Goal: Information Seeking & Learning: Learn about a topic

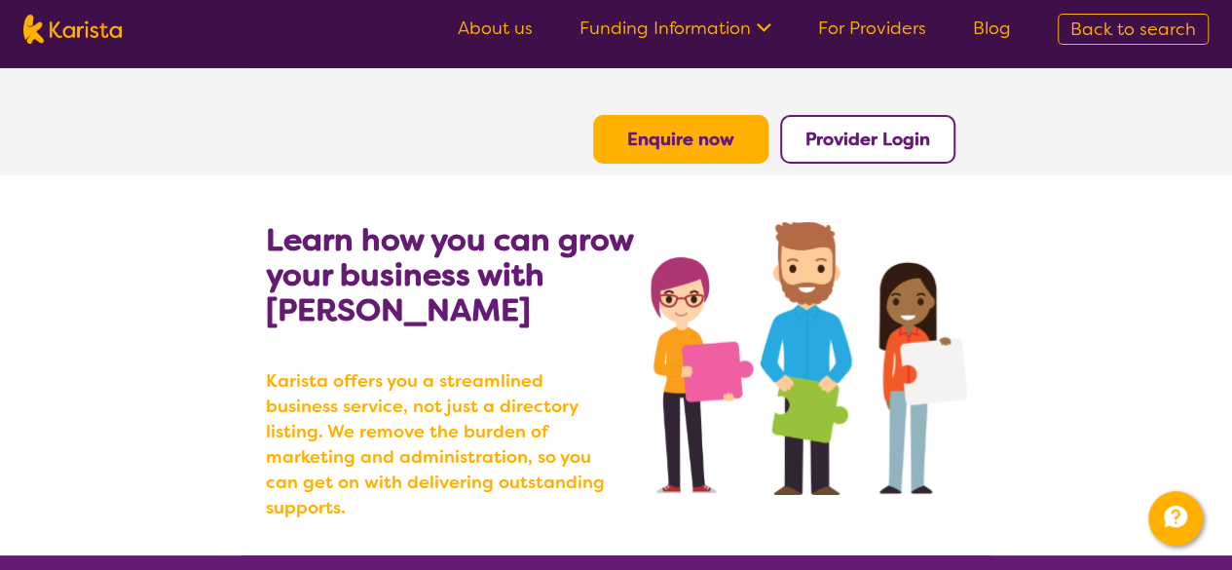
click at [647, 28] on link "Funding Information" at bounding box center [675, 28] width 192 height 23
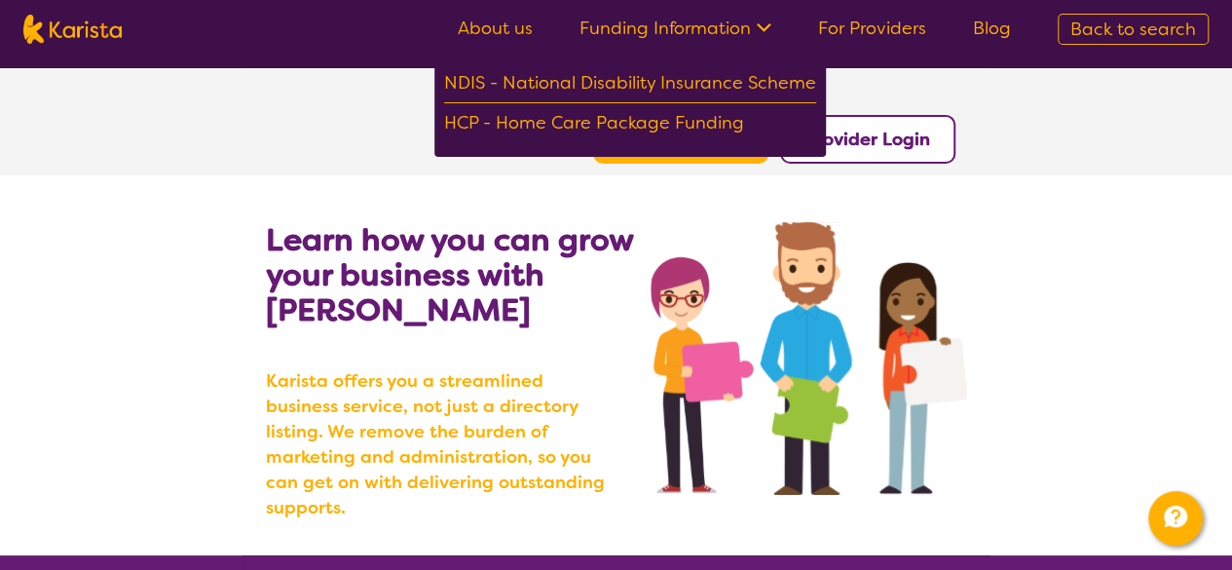
click at [879, 28] on link "For Providers" at bounding box center [872, 28] width 108 height 23
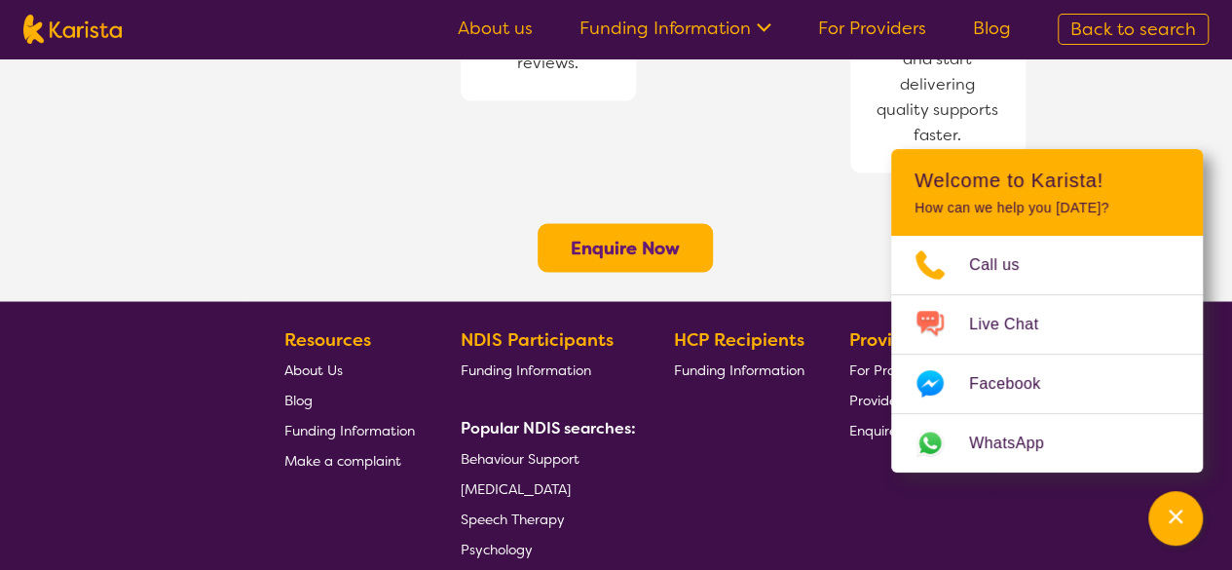
scroll to position [1705, 0]
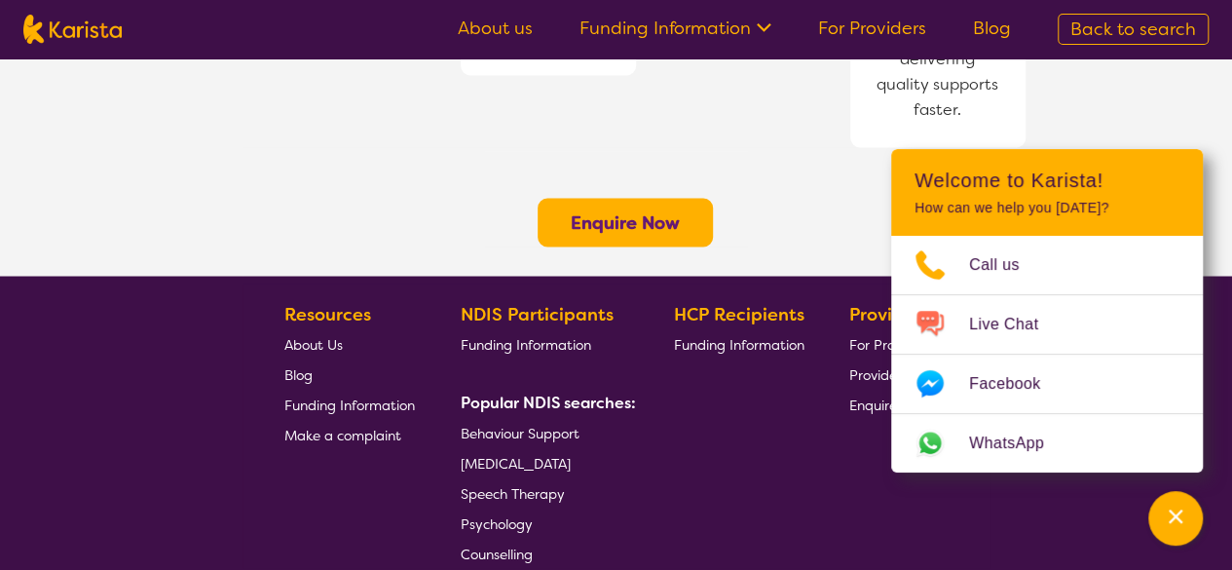
click at [833, 147] on section "Enquire Now" at bounding box center [616, 211] width 748 height 129
click at [316, 335] on span "About Us" at bounding box center [313, 344] width 58 height 18
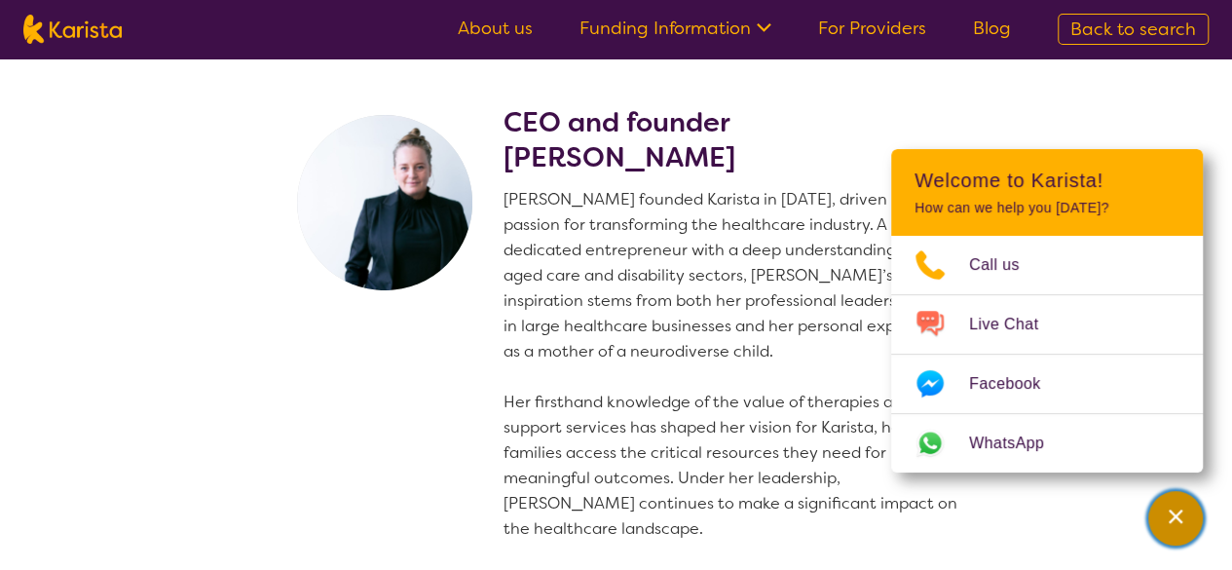
click at [1172, 507] on icon "Channel Menu" at bounding box center [1174, 515] width 19 height 19
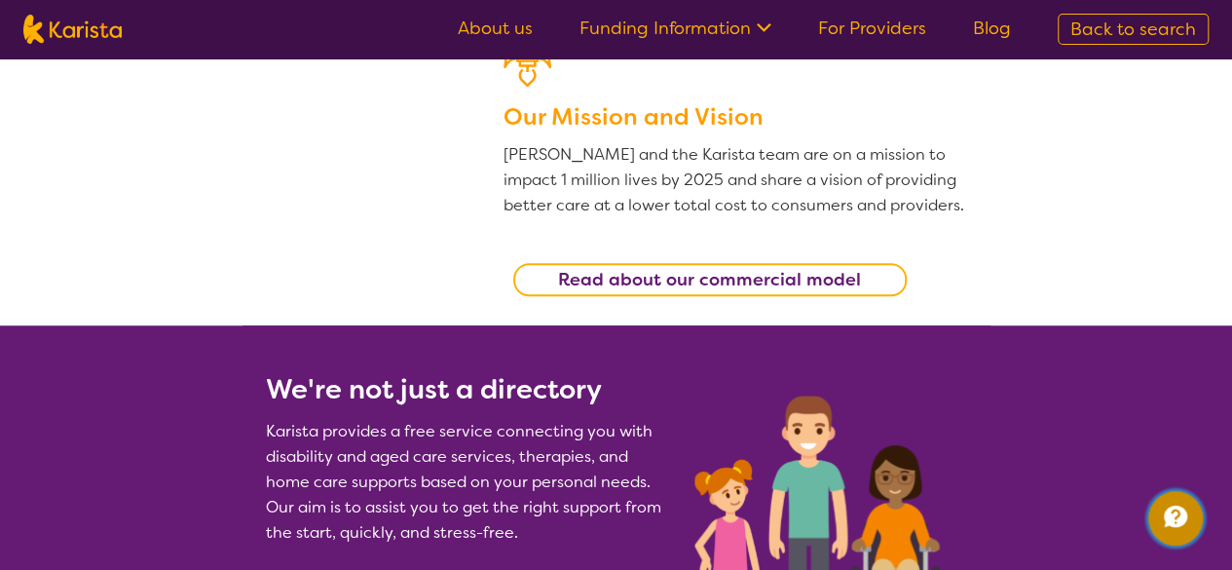
scroll to position [573, 0]
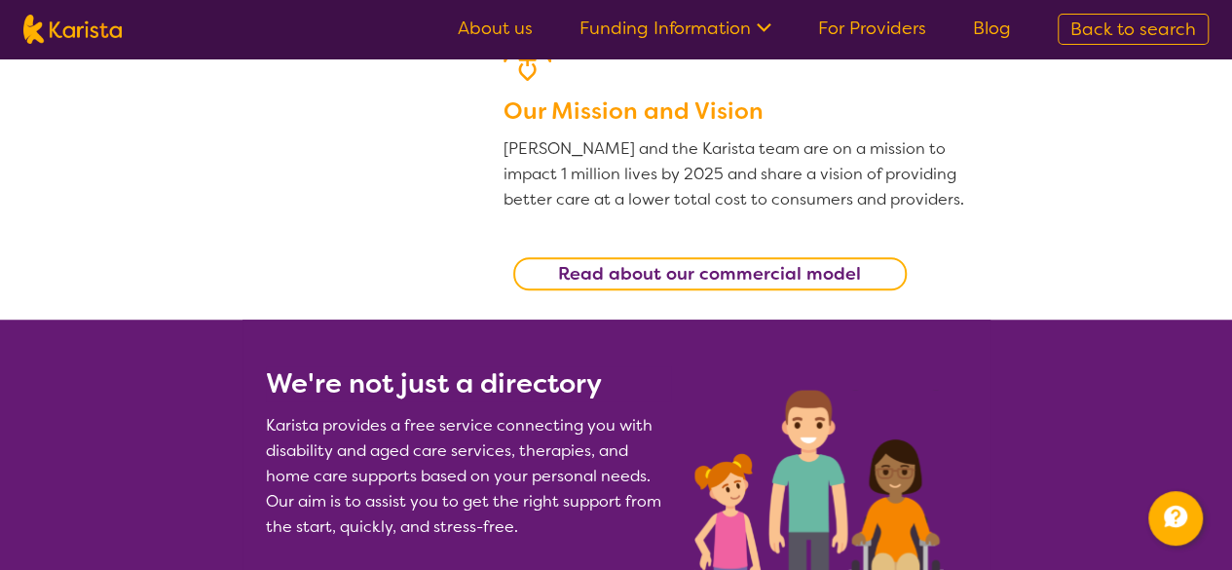
click at [759, 277] on b "Read about our commercial model" at bounding box center [709, 273] width 303 height 23
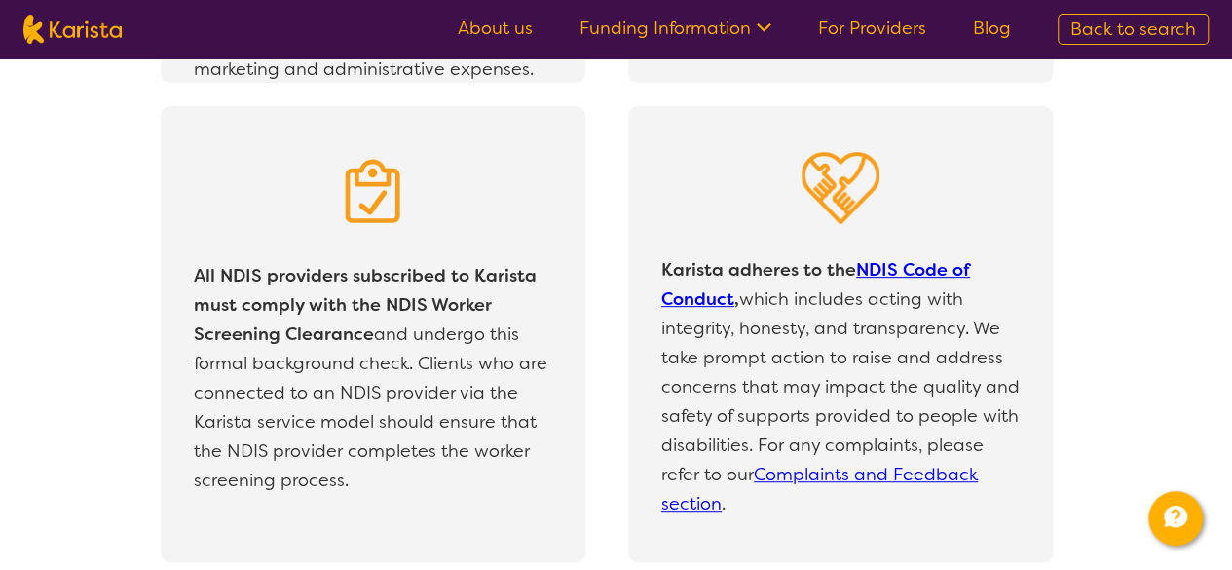
scroll to position [4039, 0]
